Goal: Transaction & Acquisition: Download file/media

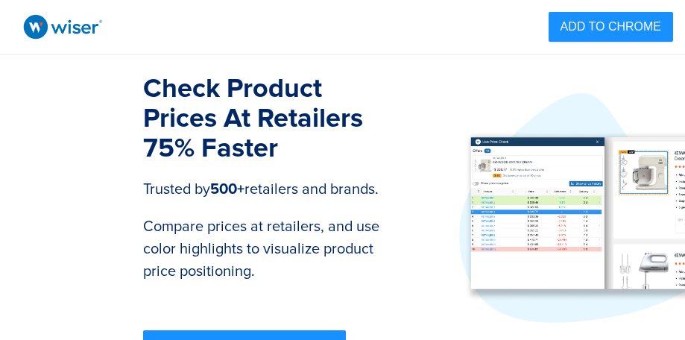
scroll to position [45, 0]
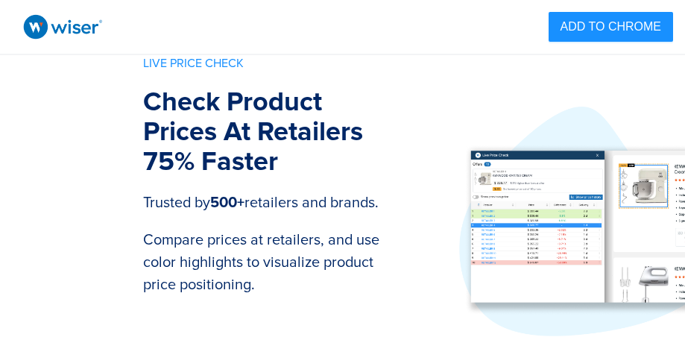
drag, startPoint x: 209, startPoint y: 186, endPoint x: 344, endPoint y: 207, distance: 137.2
click at [344, 207] on p "Trusted by 500+ retailers and brands." at bounding box center [264, 210] width 243 height 37
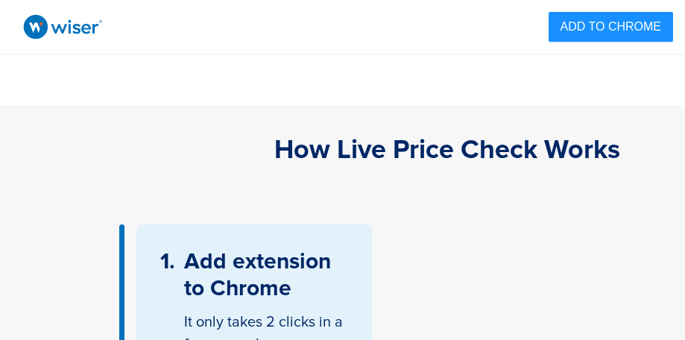
scroll to position [402, 0]
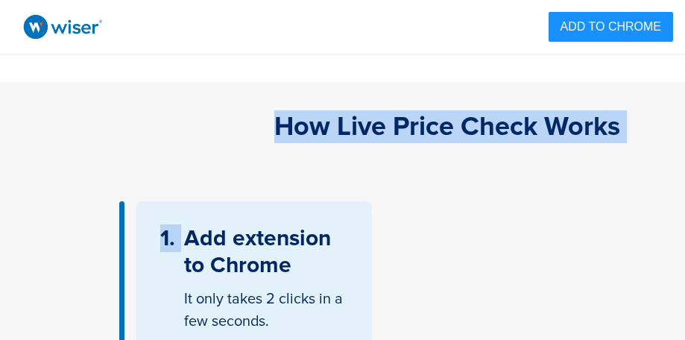
drag, startPoint x: 281, startPoint y: 124, endPoint x: 590, endPoint y: 145, distance: 310.0
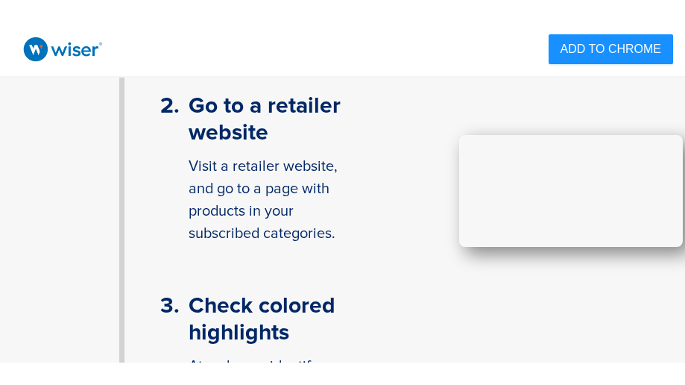
scroll to position [715, 0]
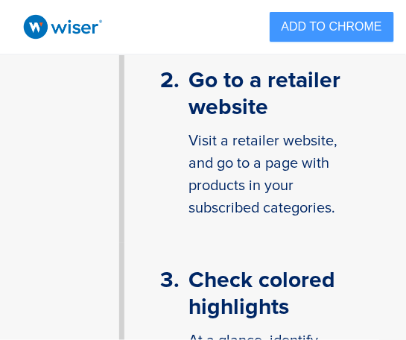
click at [376, 24] on span "ADD TO CHROME" at bounding box center [332, 26] width 101 height 19
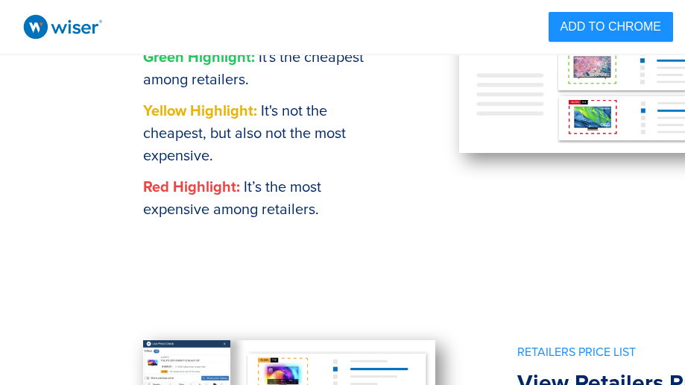
scroll to position [1403, 0]
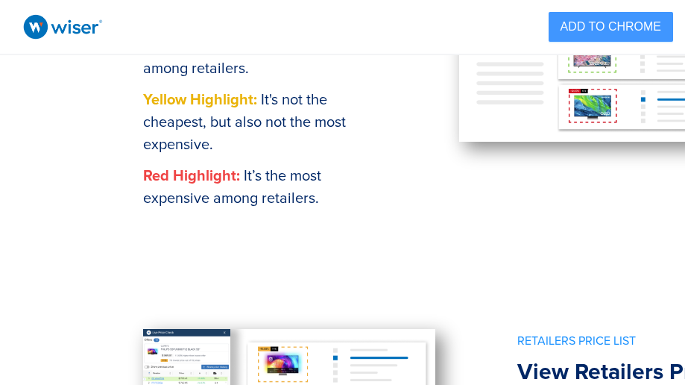
click at [580, 28] on span "ADD TO CHROME" at bounding box center [610, 26] width 101 height 19
click at [572, 31] on span "ADD TO CHROME" at bounding box center [610, 26] width 101 height 19
